Goal: Task Accomplishment & Management: Use online tool/utility

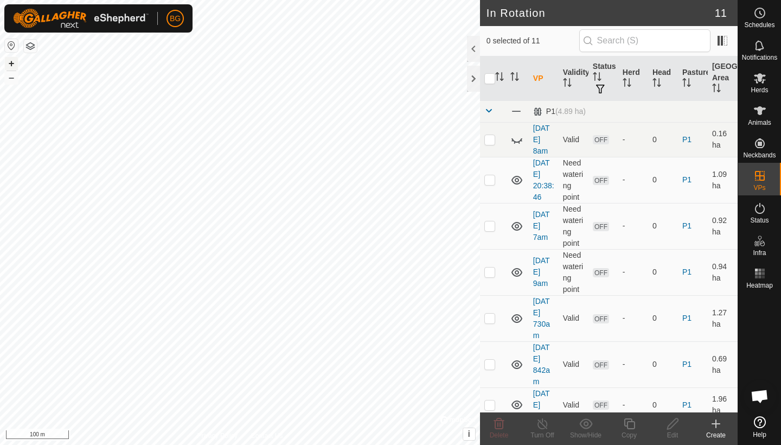
click at [10, 65] on button "+" at bounding box center [11, 63] width 13 height 13
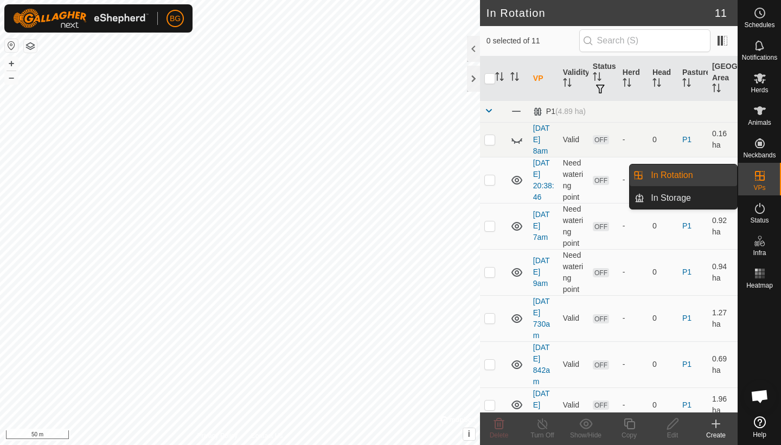
click at [759, 183] on es-virtualpaddocks-svg-icon at bounding box center [760, 175] width 20 height 17
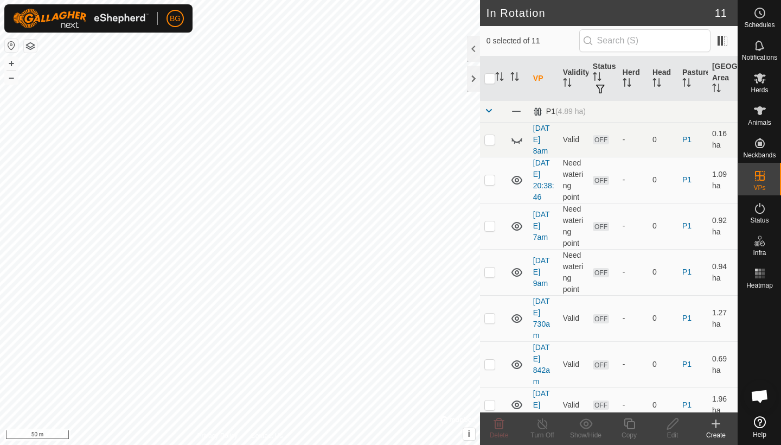
click at [715, 424] on icon at bounding box center [716, 424] width 8 height 0
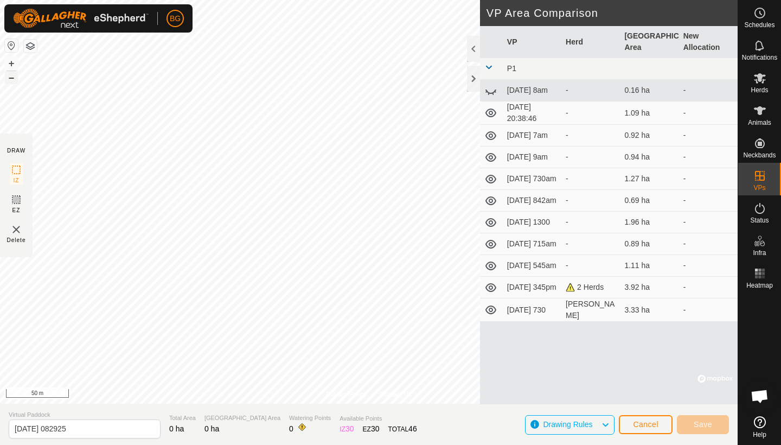
click at [14, 76] on button "–" at bounding box center [11, 77] width 13 height 13
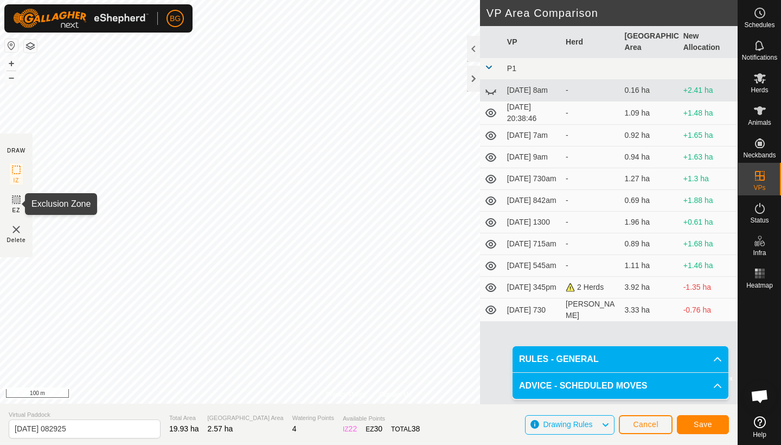
click at [16, 197] on icon at bounding box center [16, 199] width 7 height 7
click at [13, 62] on button "+" at bounding box center [11, 63] width 13 height 13
click at [15, 62] on button "+" at bounding box center [11, 63] width 13 height 13
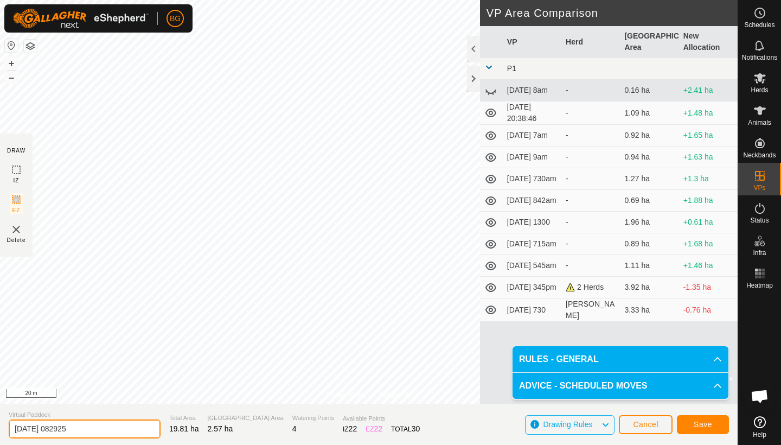
click at [91, 427] on input "[DATE] 082925" at bounding box center [85, 428] width 152 height 19
type input "[DATE] 830am"
click at [703, 423] on span "Save" at bounding box center [703, 424] width 18 height 9
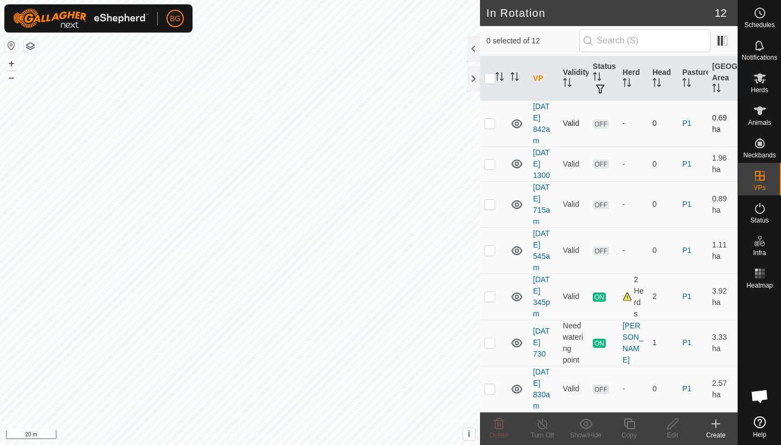
scroll to position [241, 0]
click at [489, 389] on p-checkbox at bounding box center [489, 388] width 11 height 9
checkbox input "true"
click at [764, 83] on icon at bounding box center [759, 78] width 13 height 13
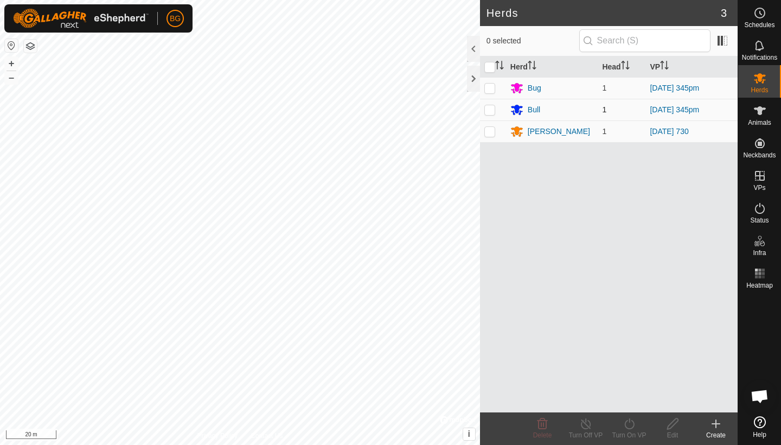
click at [491, 109] on p-checkbox at bounding box center [489, 109] width 11 height 9
checkbox input "true"
click at [488, 85] on p-checkbox at bounding box center [489, 88] width 11 height 9
checkbox input "true"
click at [586, 432] on div "Turn Off VP" at bounding box center [585, 435] width 43 height 10
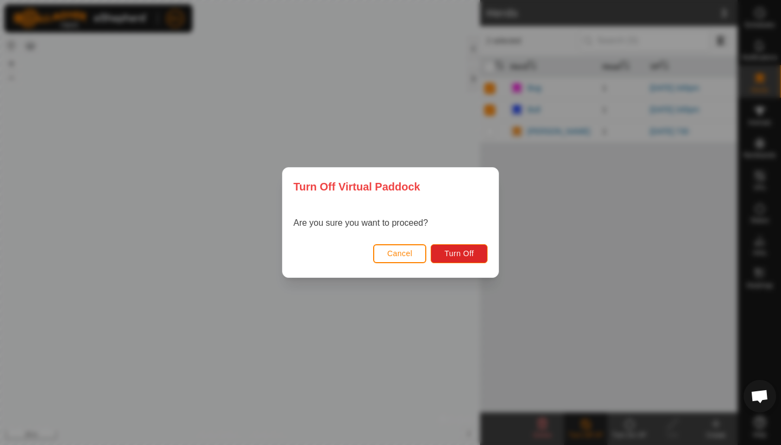
click at [394, 254] on span "Cancel" at bounding box center [399, 253] width 25 height 9
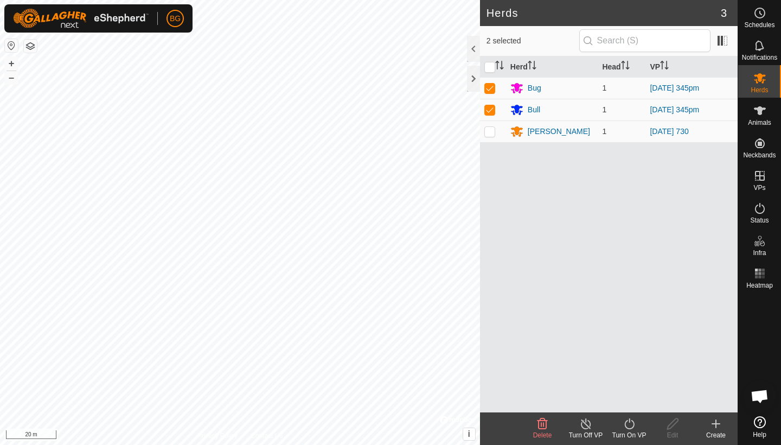
click at [628, 424] on icon at bounding box center [630, 423] width 14 height 13
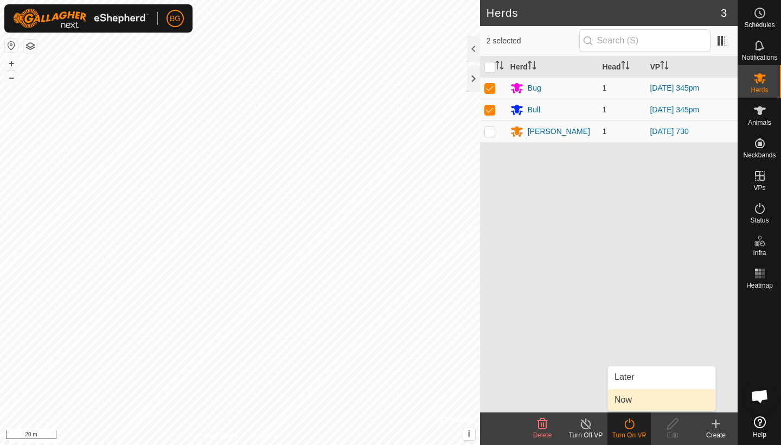
click at [628, 402] on link "Now" at bounding box center [661, 400] width 107 height 22
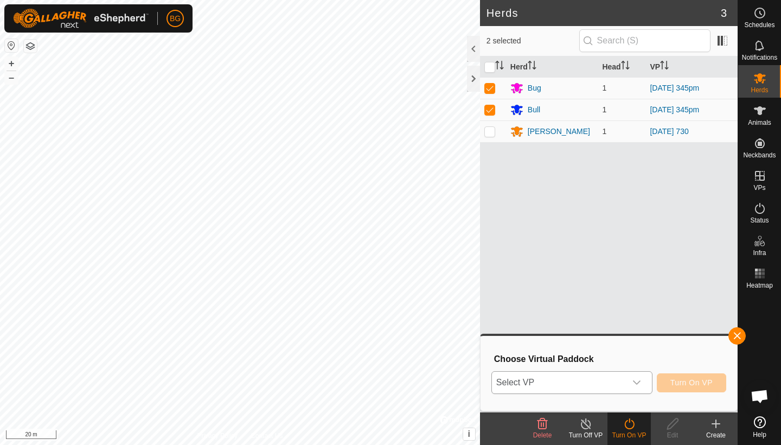
click at [639, 380] on icon "dropdown trigger" at bounding box center [636, 382] width 9 height 9
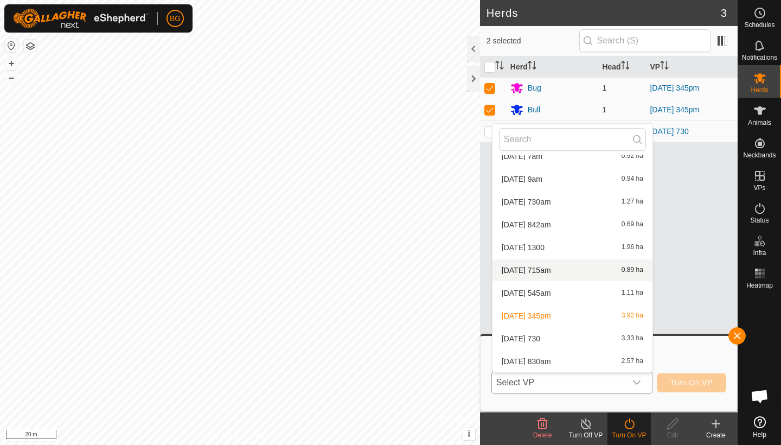
scroll to position [80, 0]
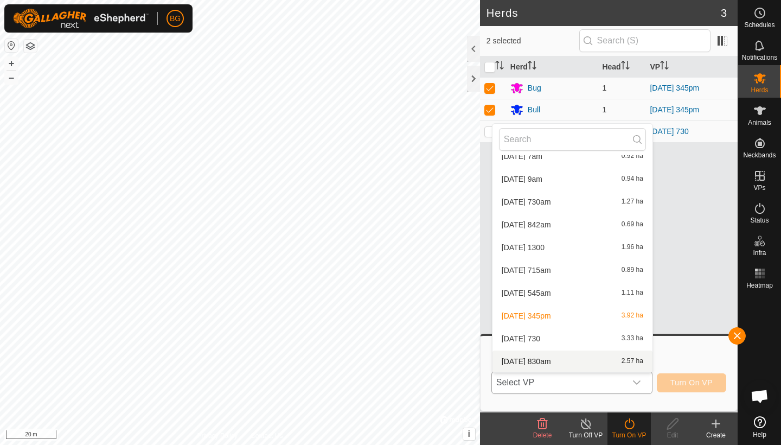
click at [565, 364] on li "[DATE] 830am 2.57 ha" at bounding box center [572, 361] width 160 height 22
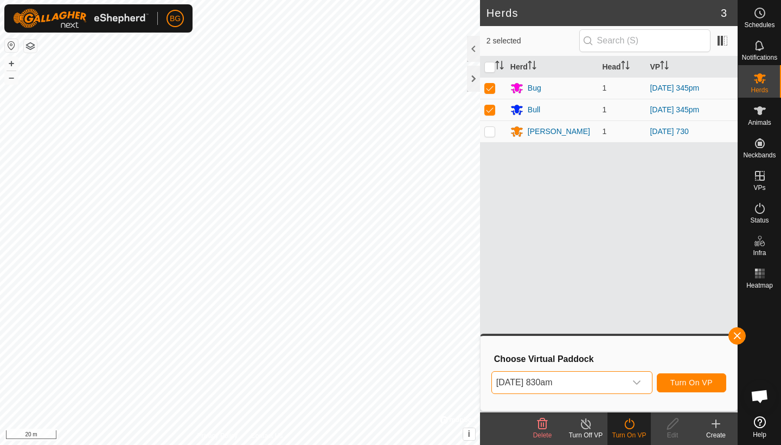
click at [694, 385] on span "Turn On VP" at bounding box center [691, 382] width 42 height 9
